Goal: Task Accomplishment & Management: Use online tool/utility

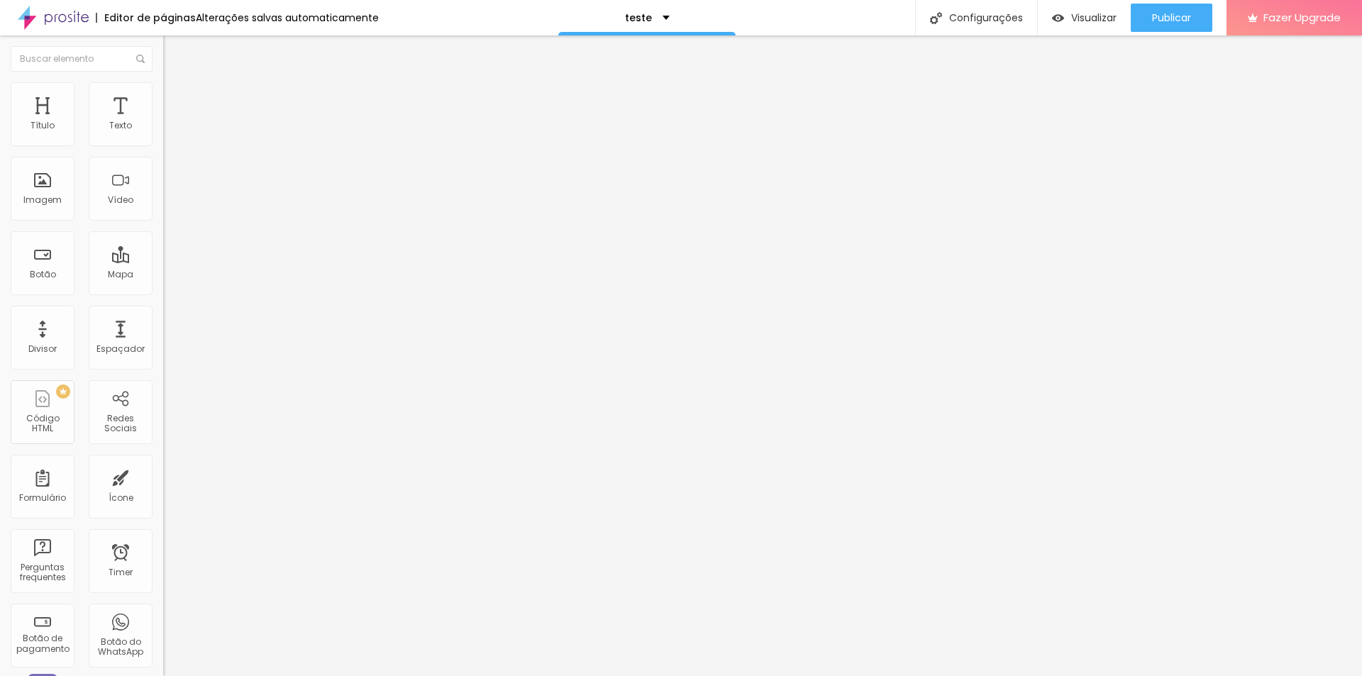
click at [163, 143] on img at bounding box center [167, 147] width 9 height 9
click at [163, 143] on span at bounding box center [167, 149] width 9 height 12
drag, startPoint x: 469, startPoint y: 308, endPoint x: 768, endPoint y: 299, distance: 299.5
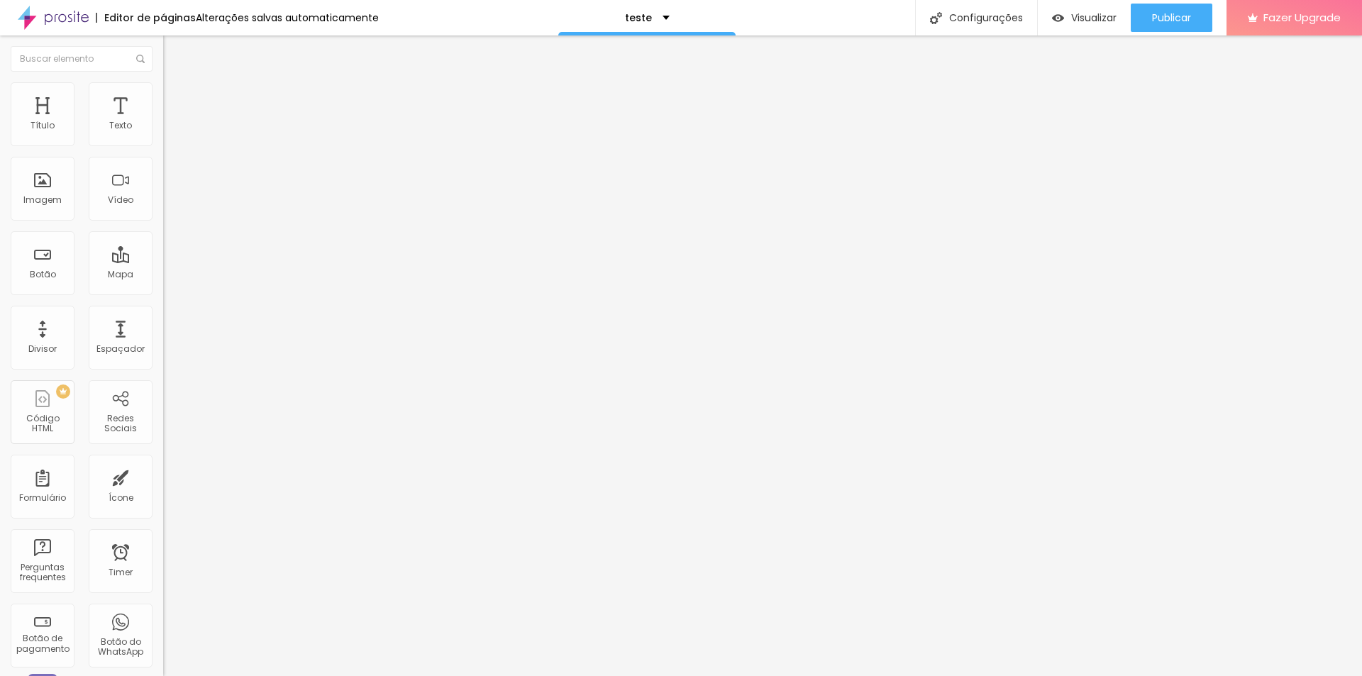
radio input "true"
drag, startPoint x: 515, startPoint y: 367, endPoint x: 625, endPoint y: 363, distance: 110.0
